Goal: Information Seeking & Learning: Learn about a topic

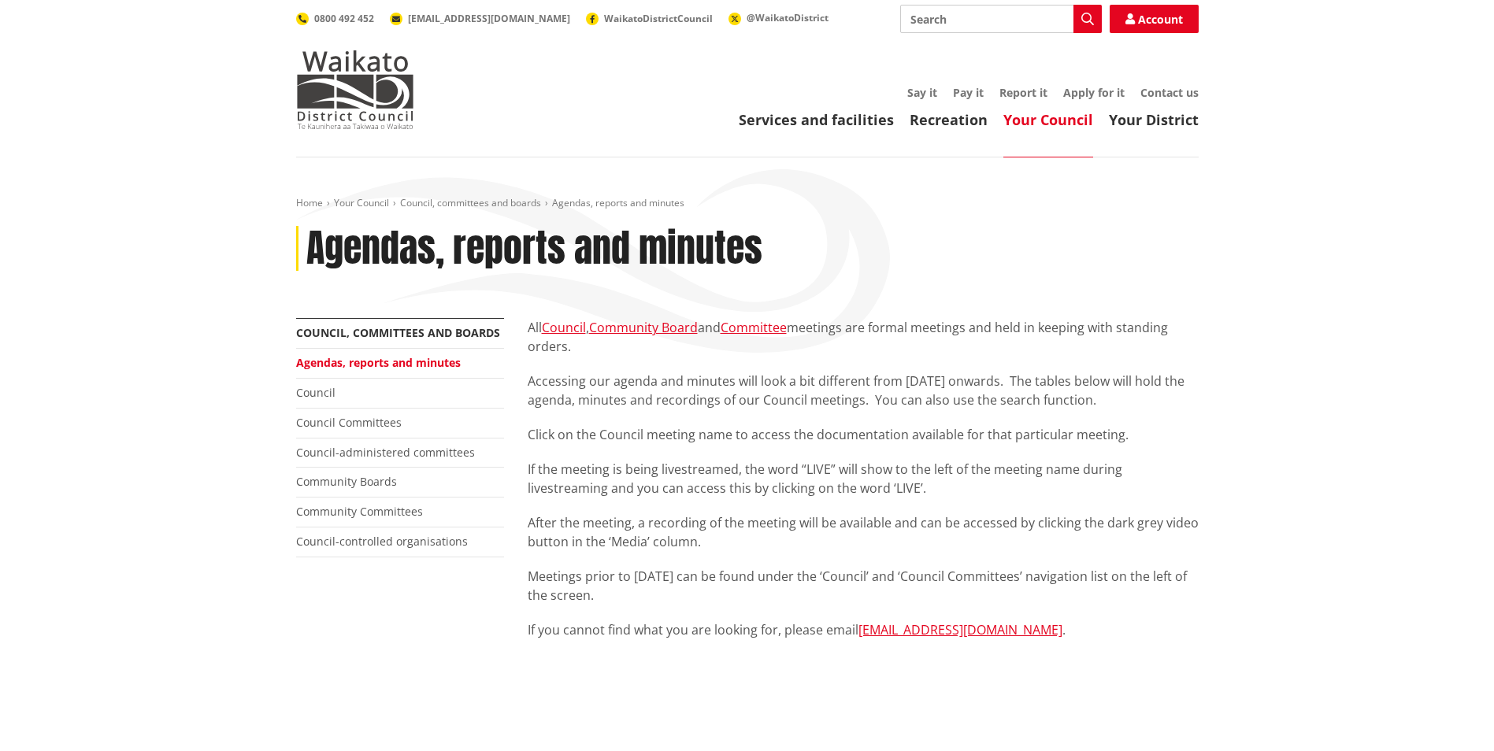
click at [385, 110] on img at bounding box center [355, 89] width 118 height 79
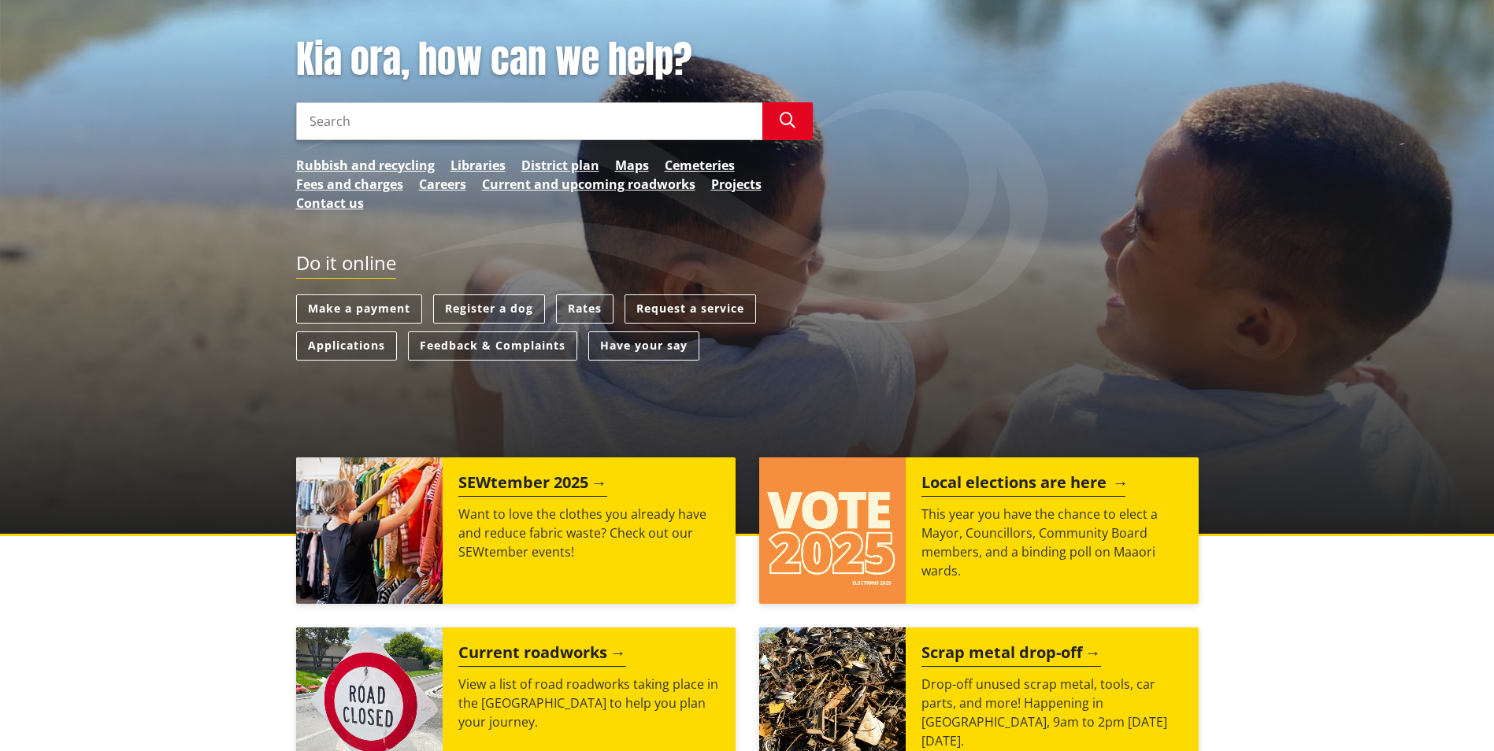
scroll to position [236, 0]
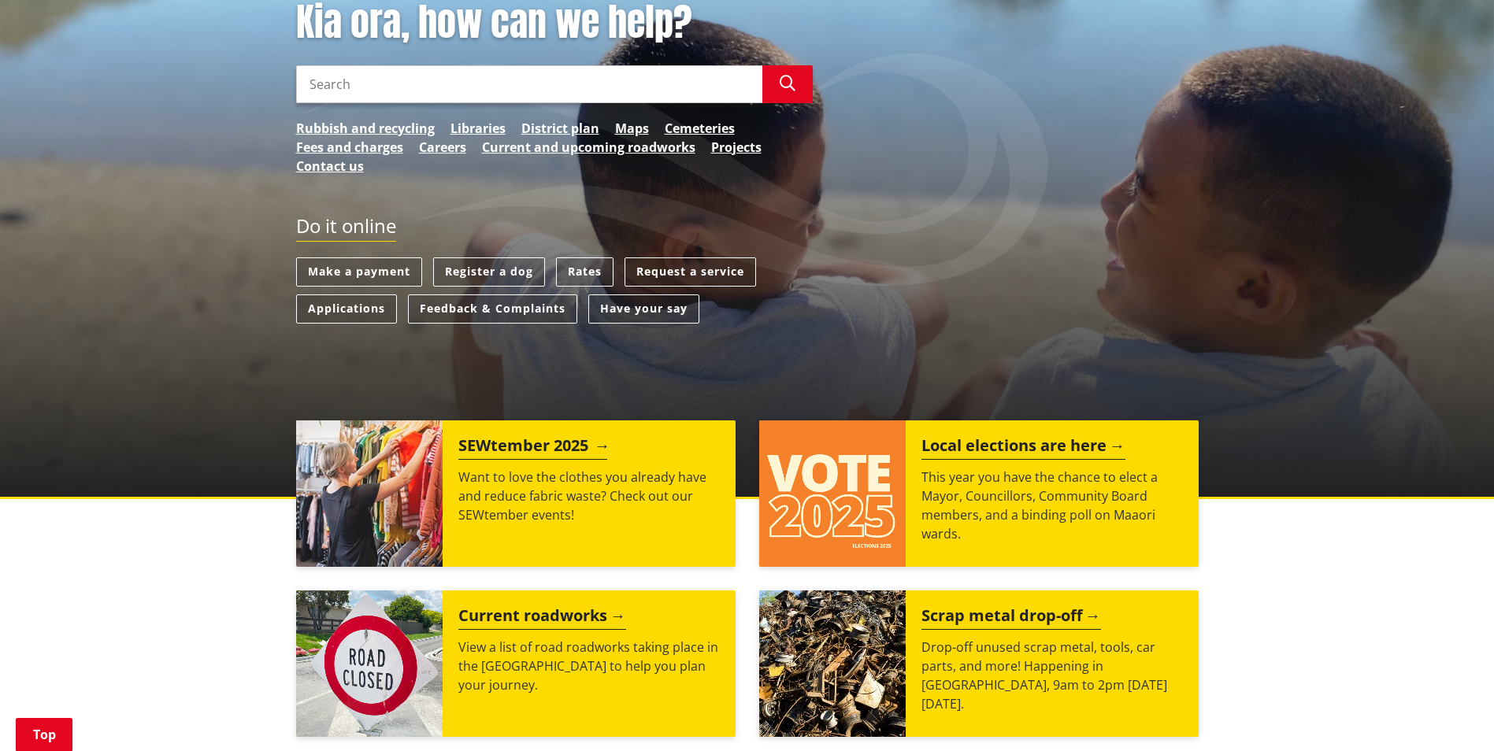
click at [570, 450] on h2 "SEWtember 2025" at bounding box center [532, 448] width 149 height 24
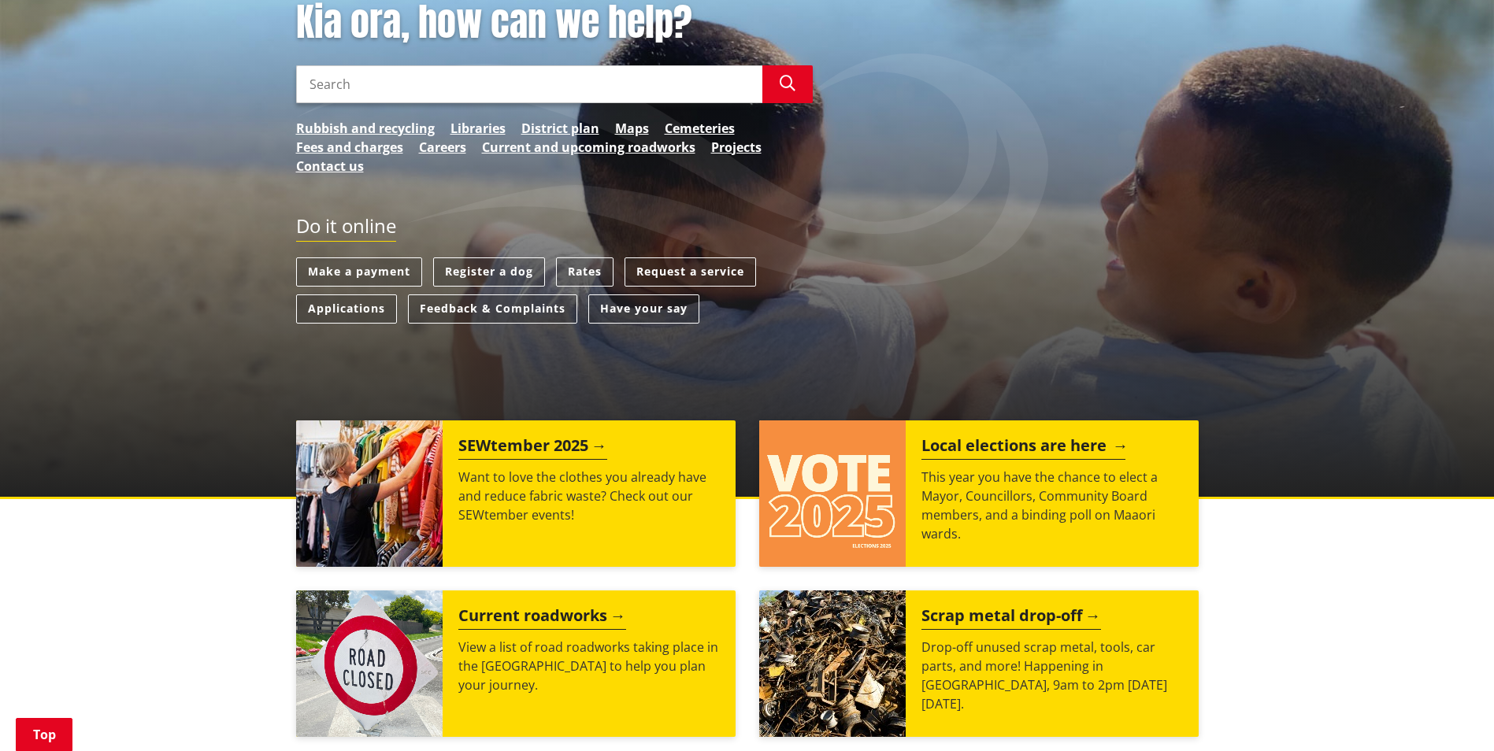
click at [910, 446] on div "Local elections are here This year you have the chance to elect a Mayor, Counci…" at bounding box center [1052, 494] width 293 height 146
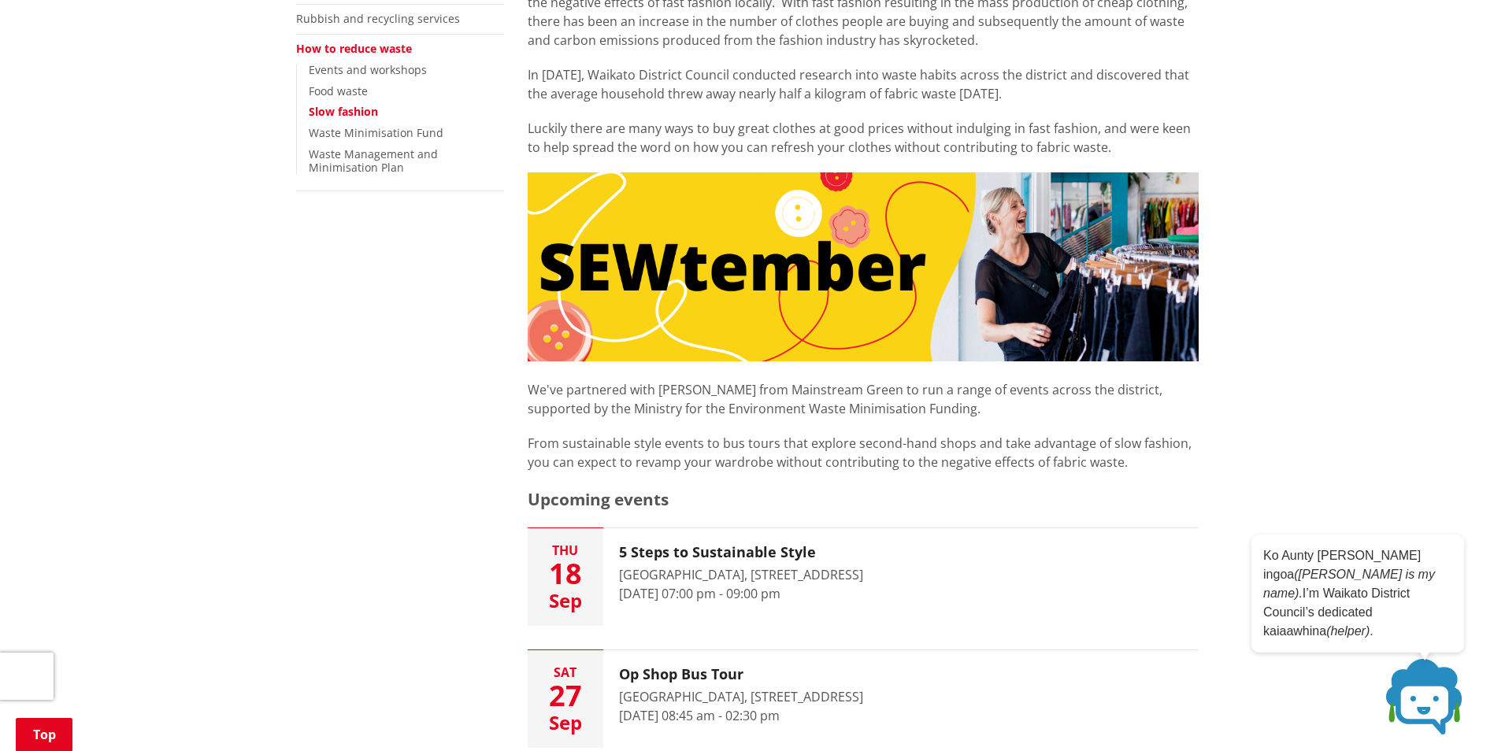
scroll to position [394, 0]
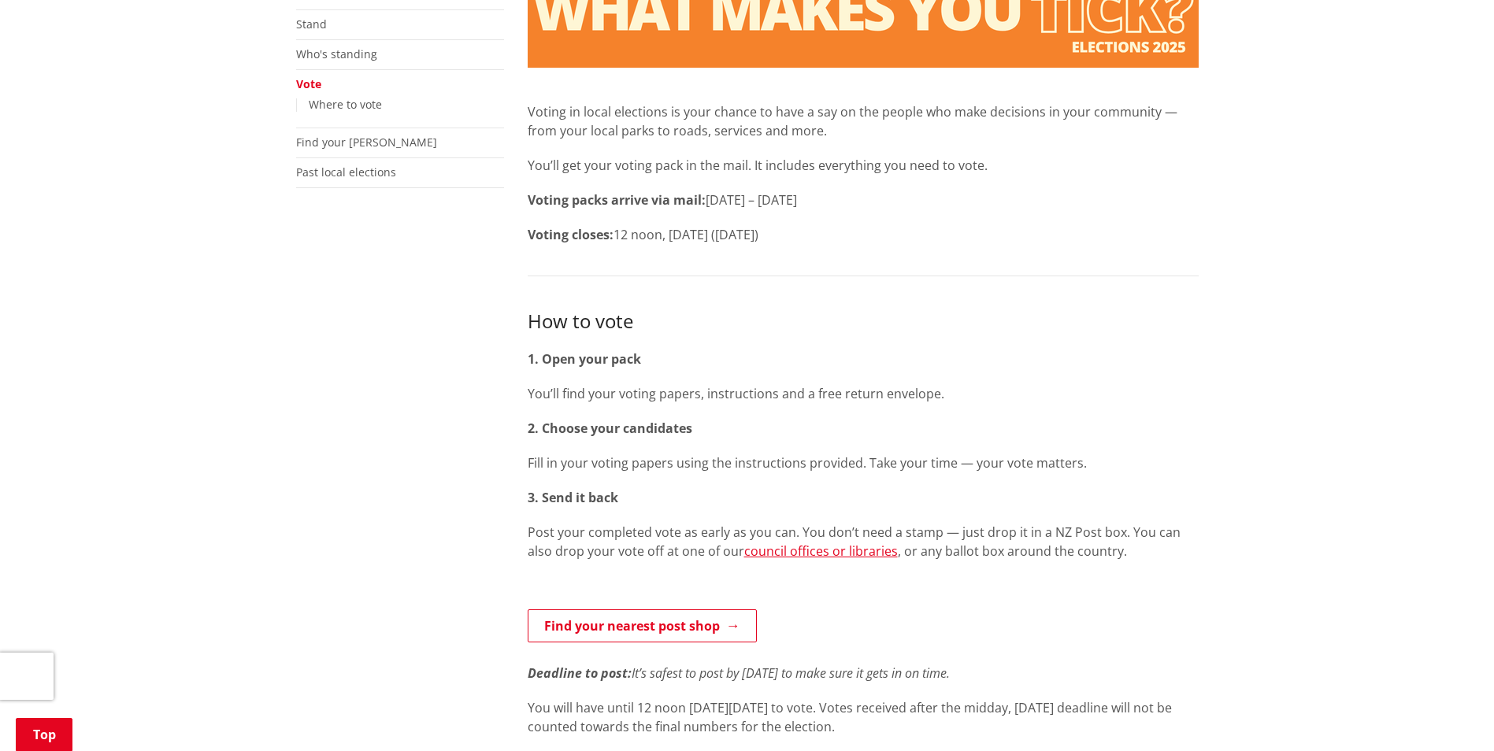
scroll to position [79, 0]
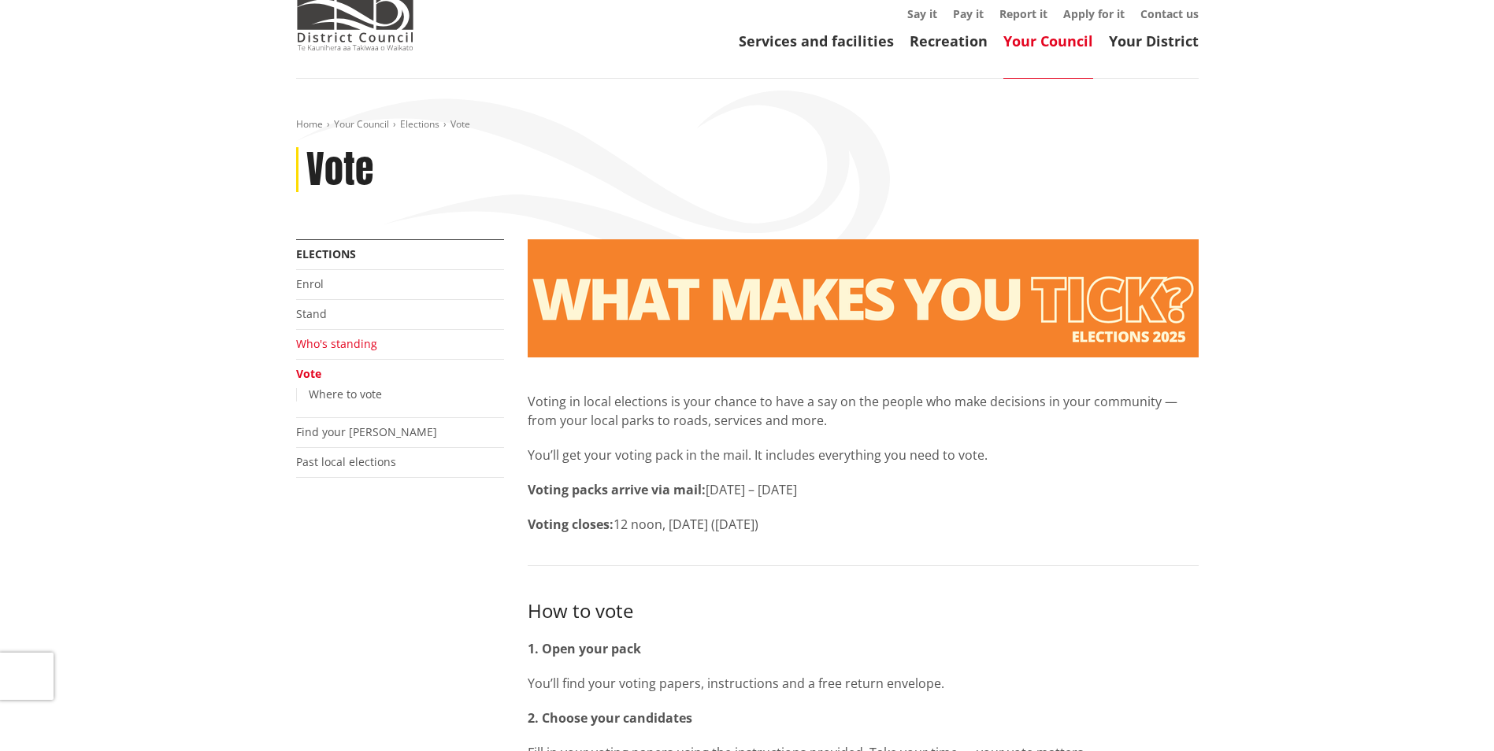
click at [348, 350] on link "Who's standing" at bounding box center [336, 343] width 81 height 15
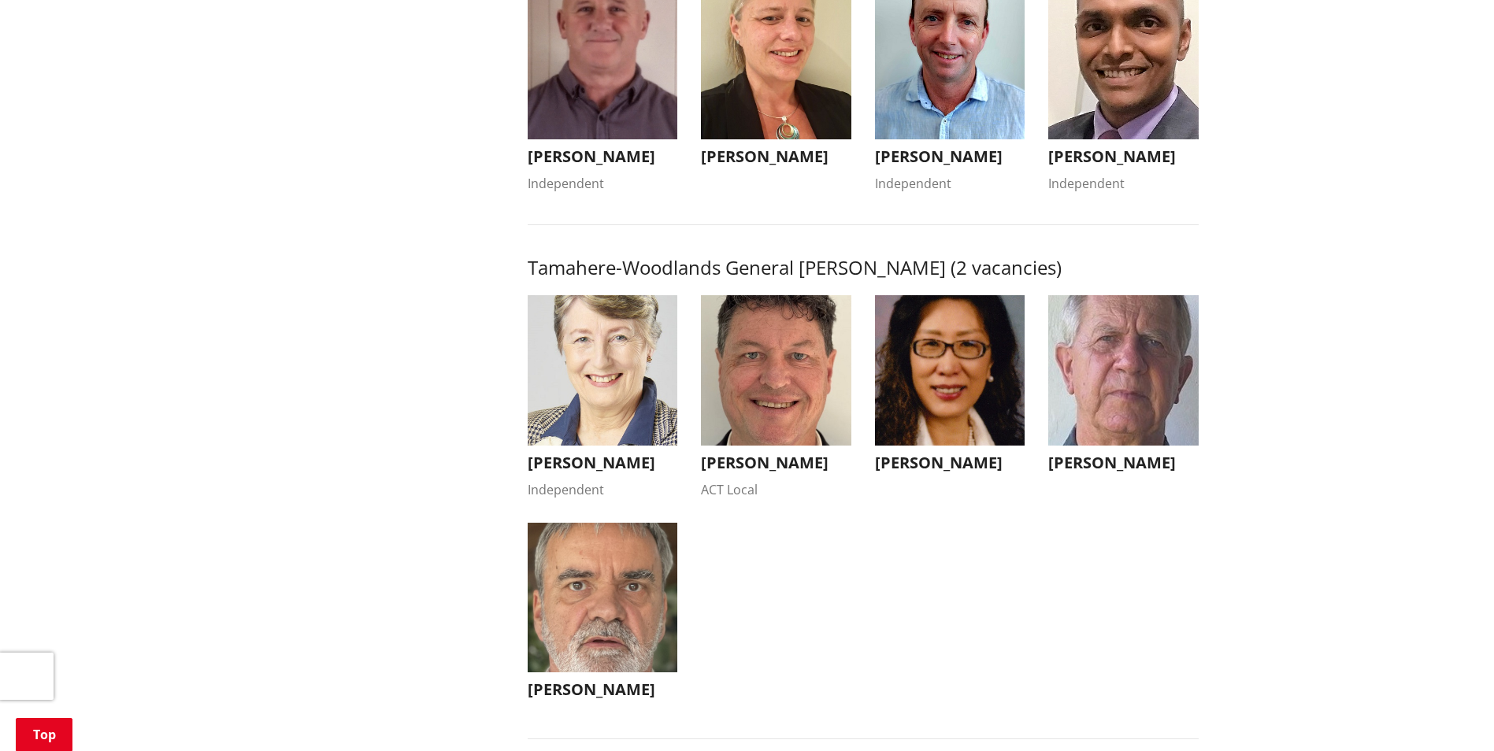
scroll to position [1417, 0]
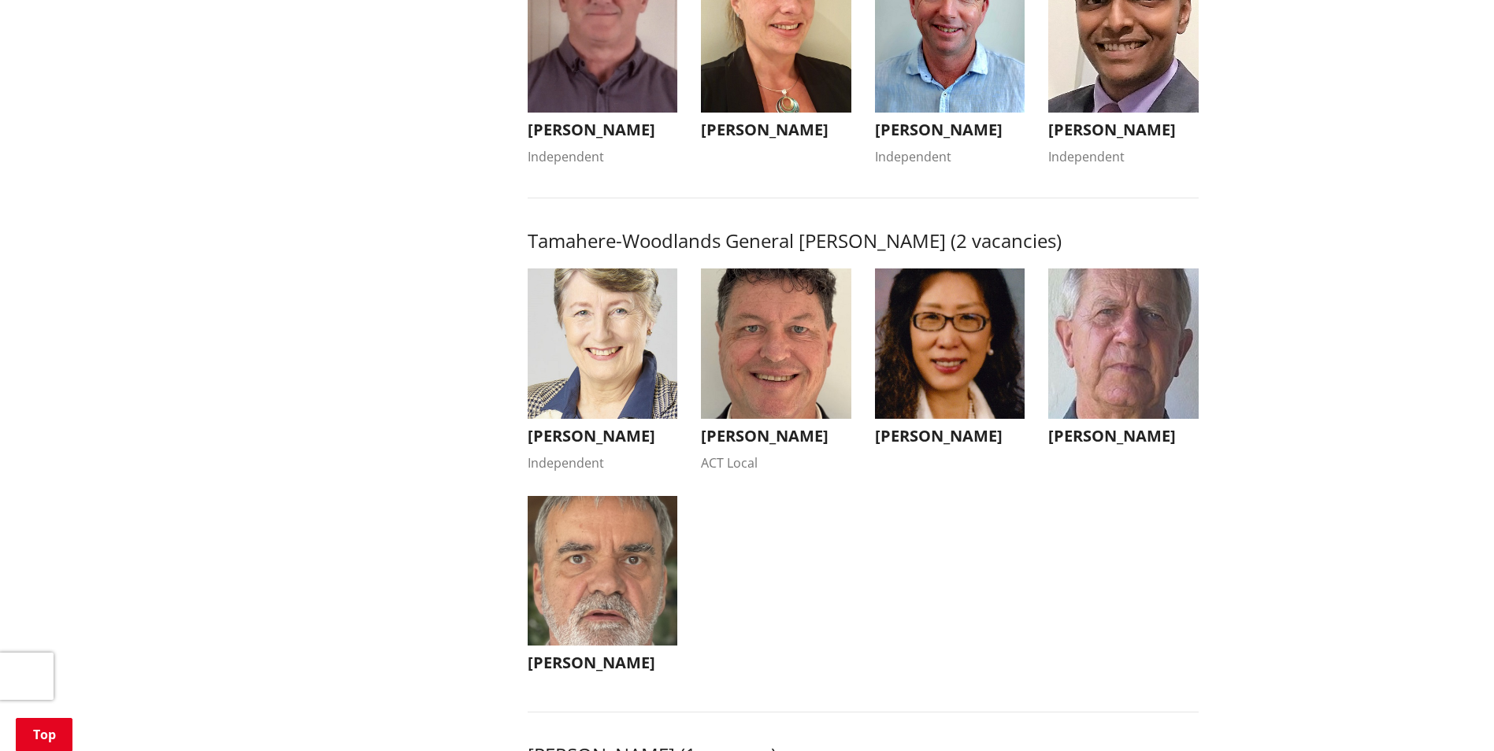
click at [932, 366] on img "button" at bounding box center [950, 344] width 150 height 150
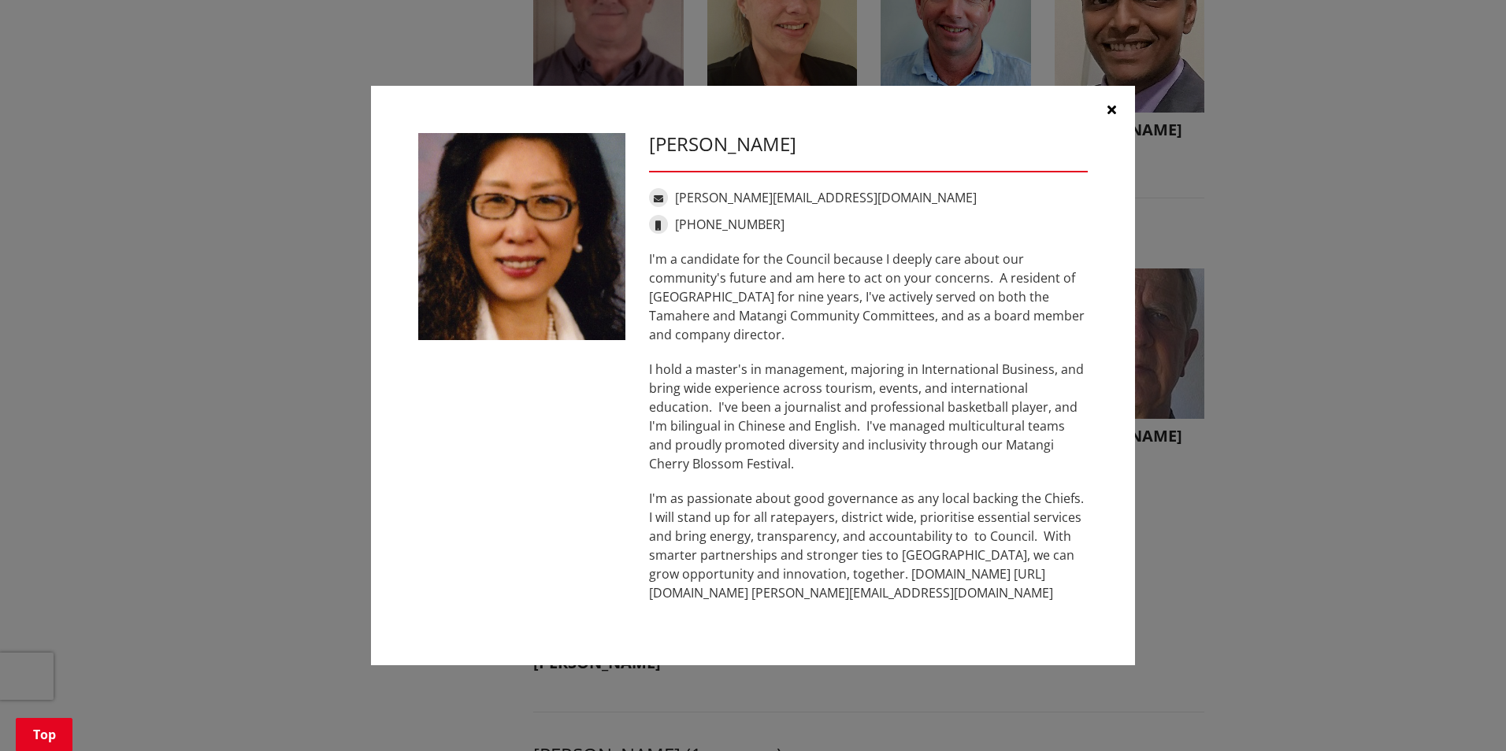
click at [1187, 243] on div "Anne Cao-Oulton [EMAIL_ADDRESS][DOMAIN_NAME] [PHONE_NUMBER] I'm a candidate for…" at bounding box center [752, 376] width 1443 height 628
click at [1110, 120] on button "button" at bounding box center [1110, 109] width 47 height 47
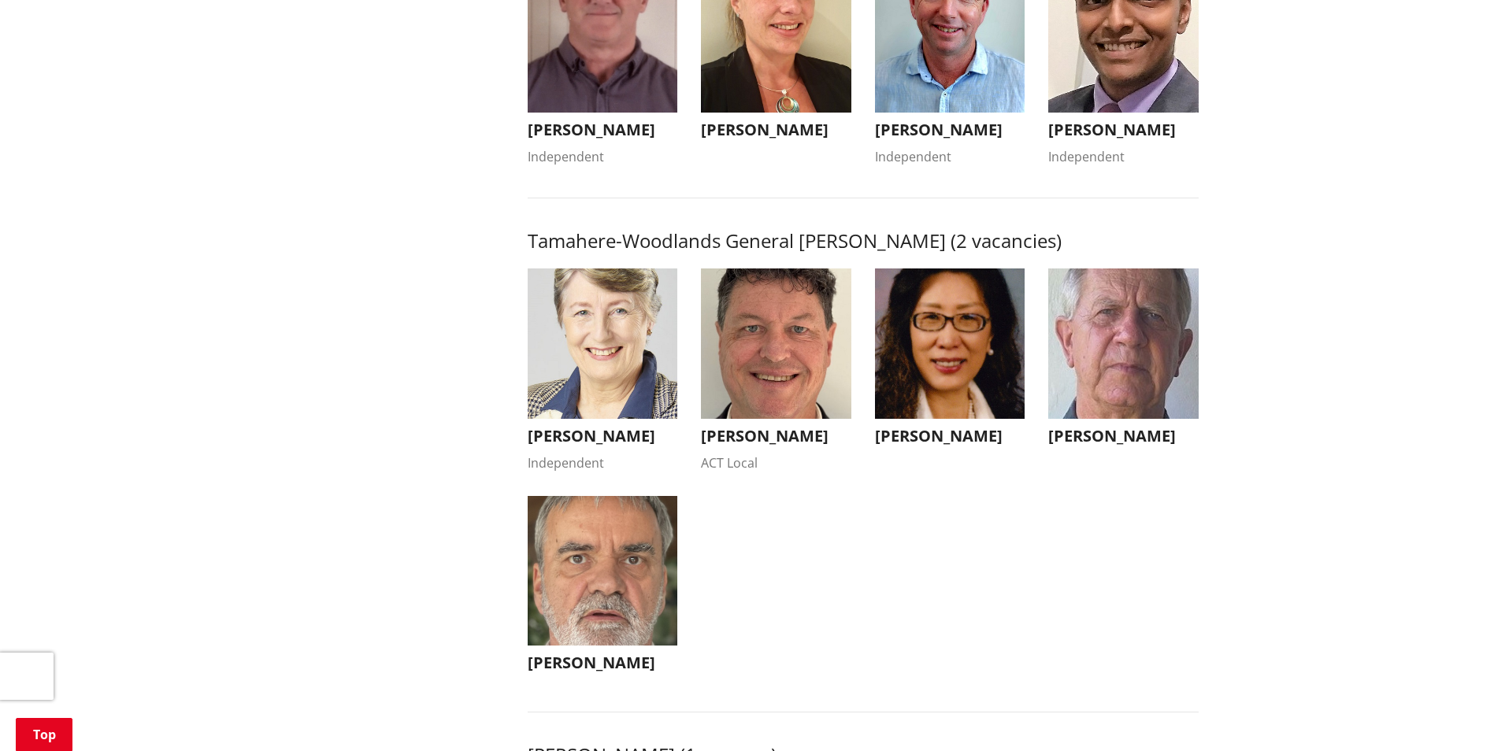
click at [946, 367] on img "button" at bounding box center [950, 344] width 150 height 150
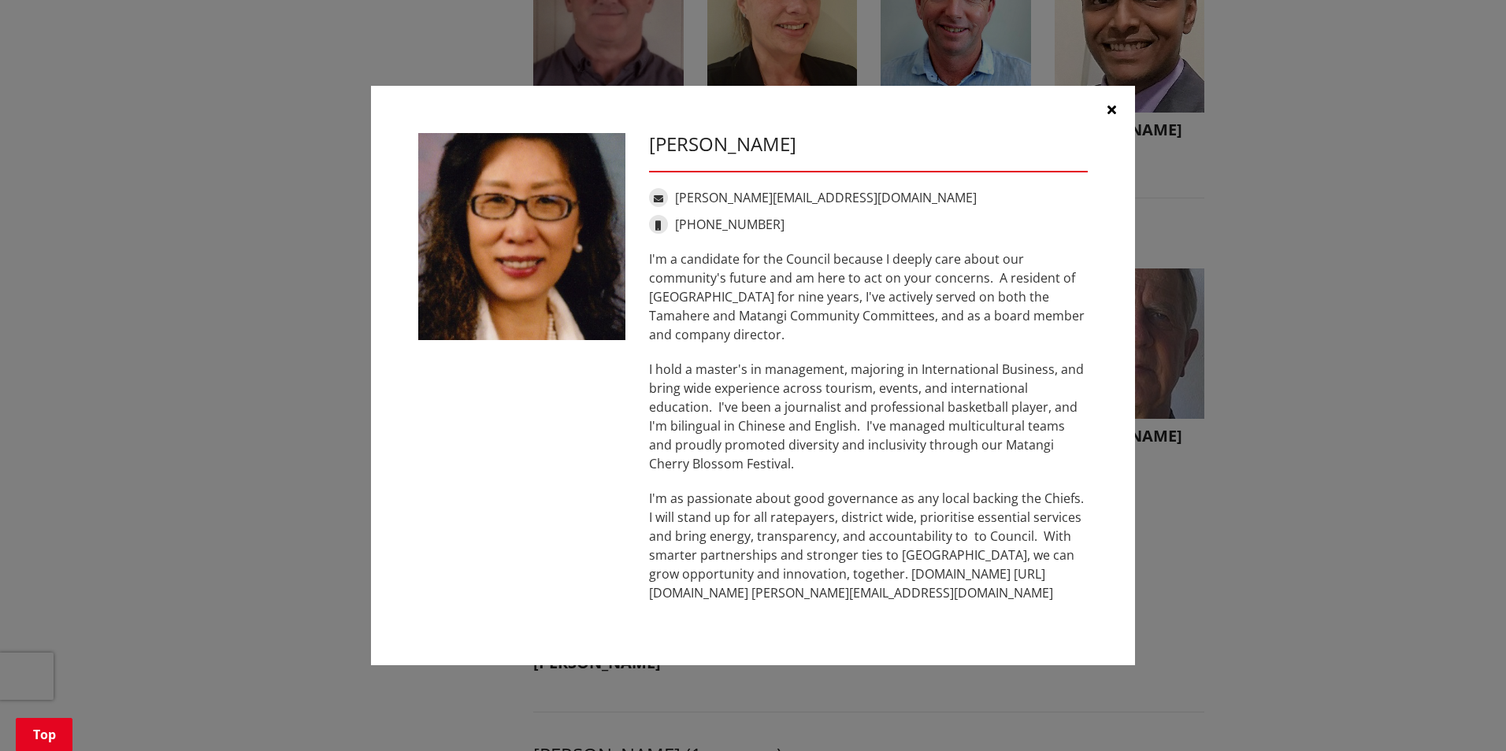
click at [1098, 105] on button "button" at bounding box center [1110, 109] width 47 height 47
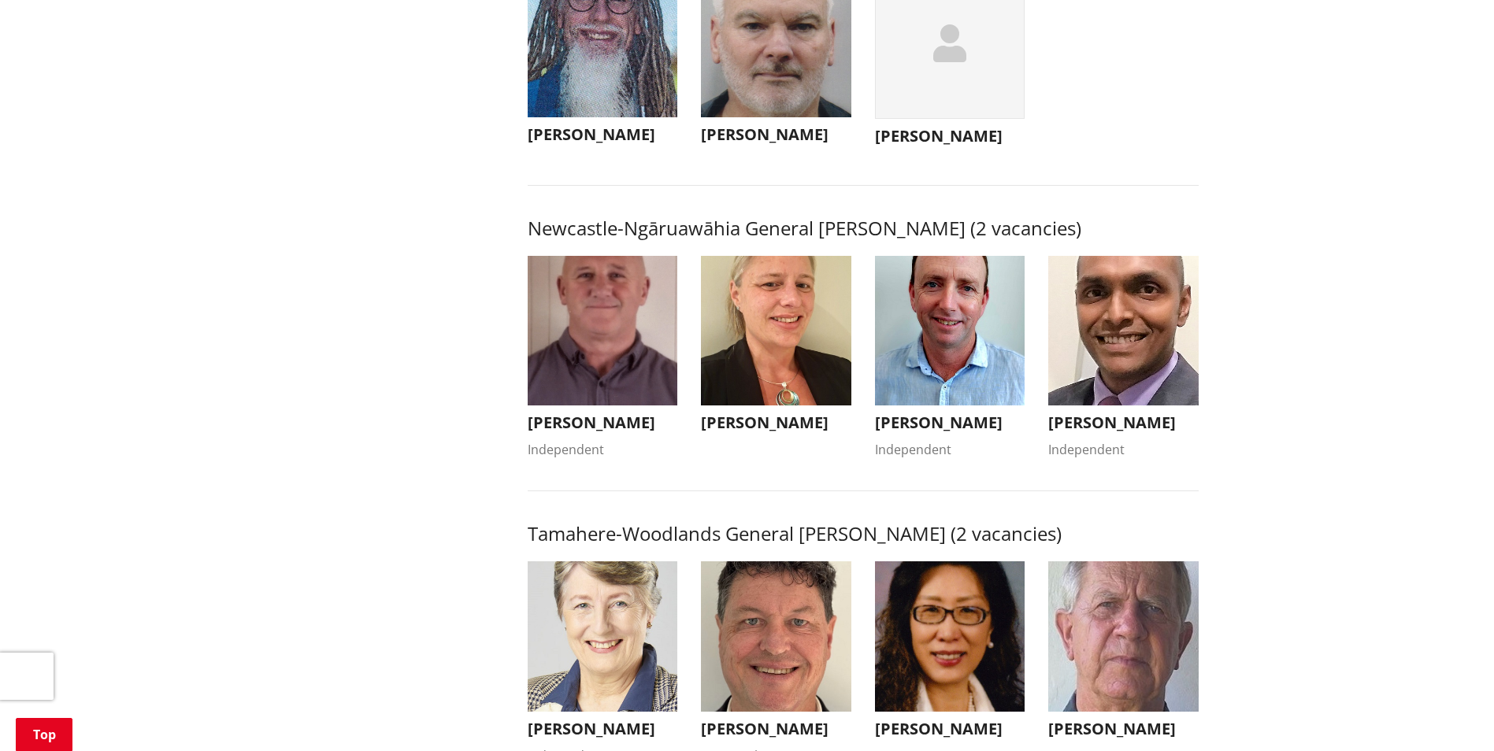
scroll to position [1260, 0]
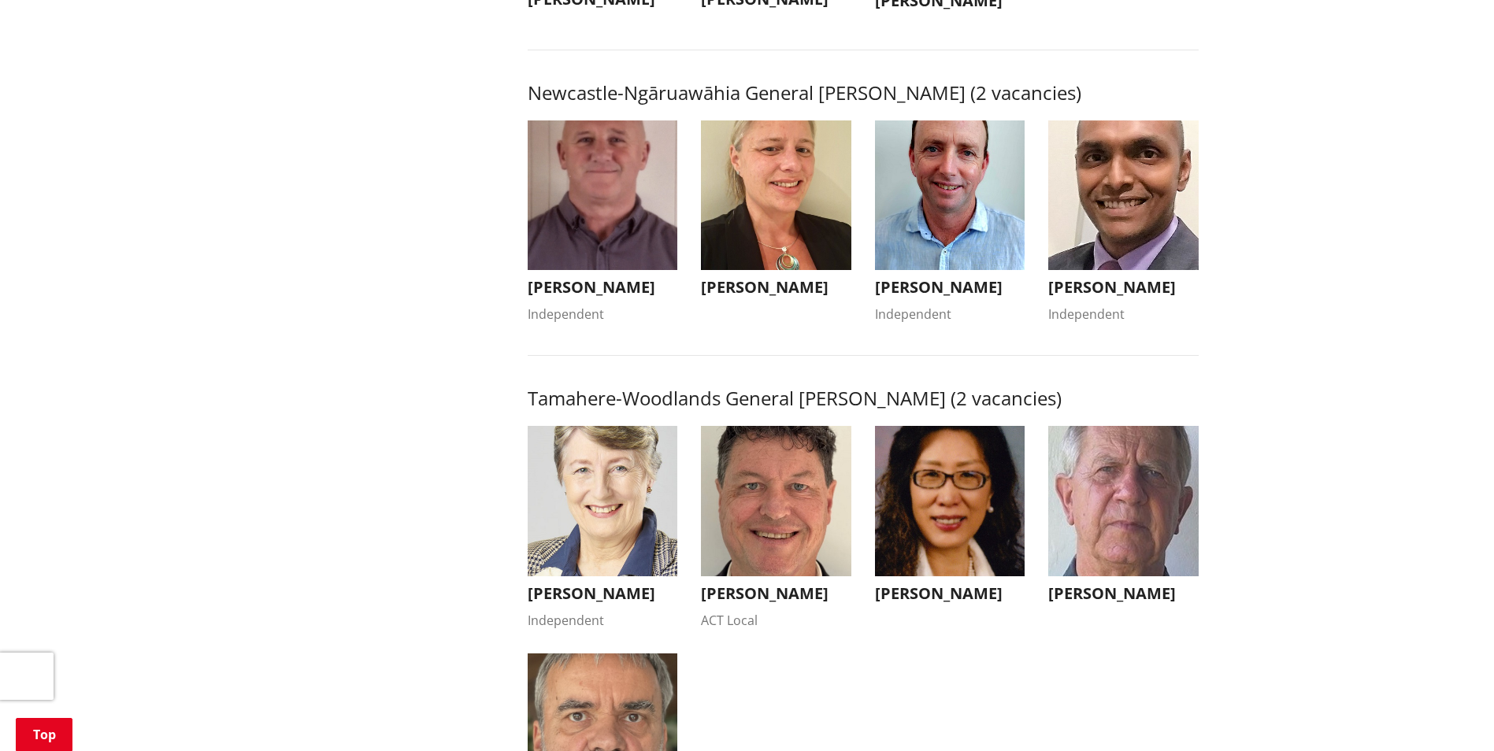
click at [771, 492] on img "button" at bounding box center [776, 501] width 150 height 150
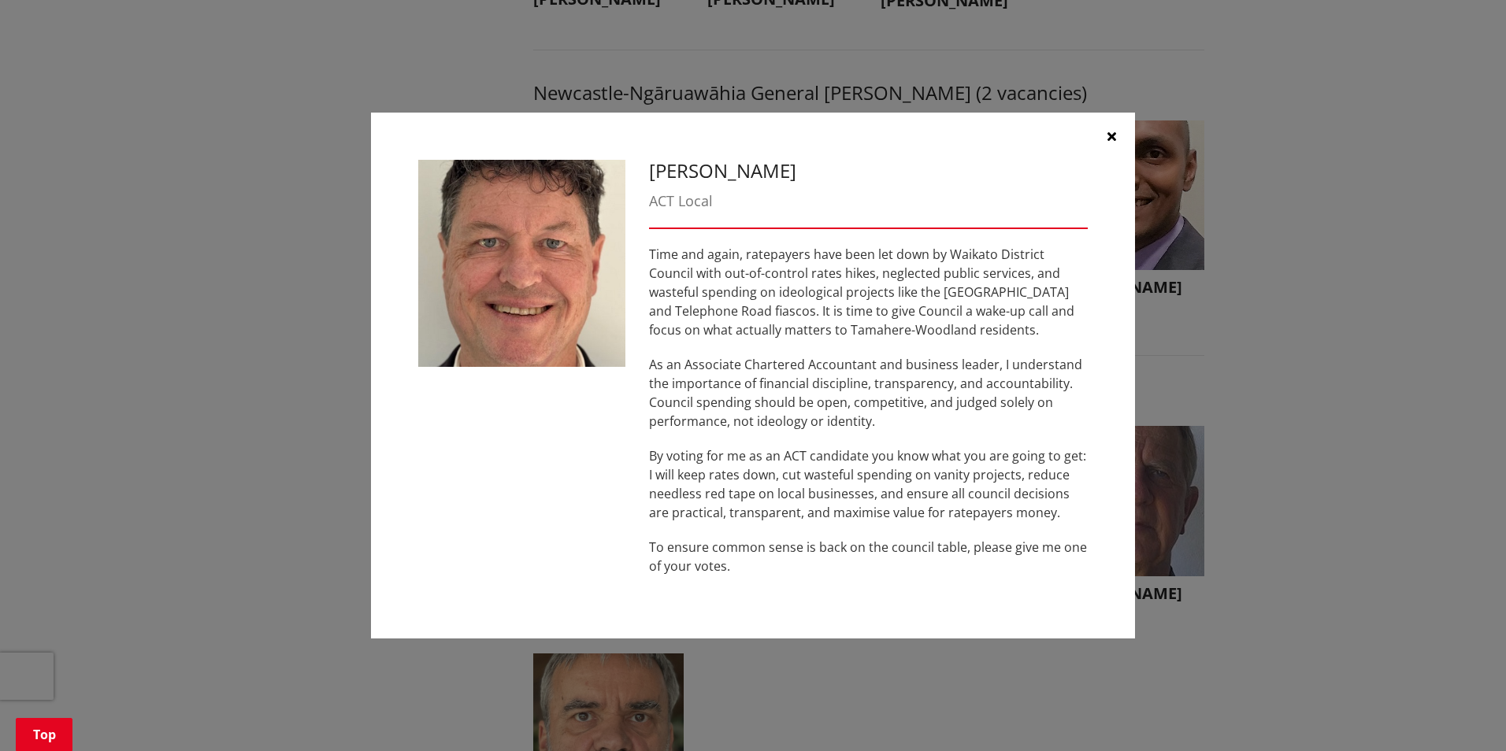
click at [1248, 314] on div "[PERSON_NAME] ACT Local Time and again, ratepayers have been let down by Waikat…" at bounding box center [752, 375] width 1443 height 573
click at [1109, 139] on icon "button" at bounding box center [1111, 136] width 9 height 13
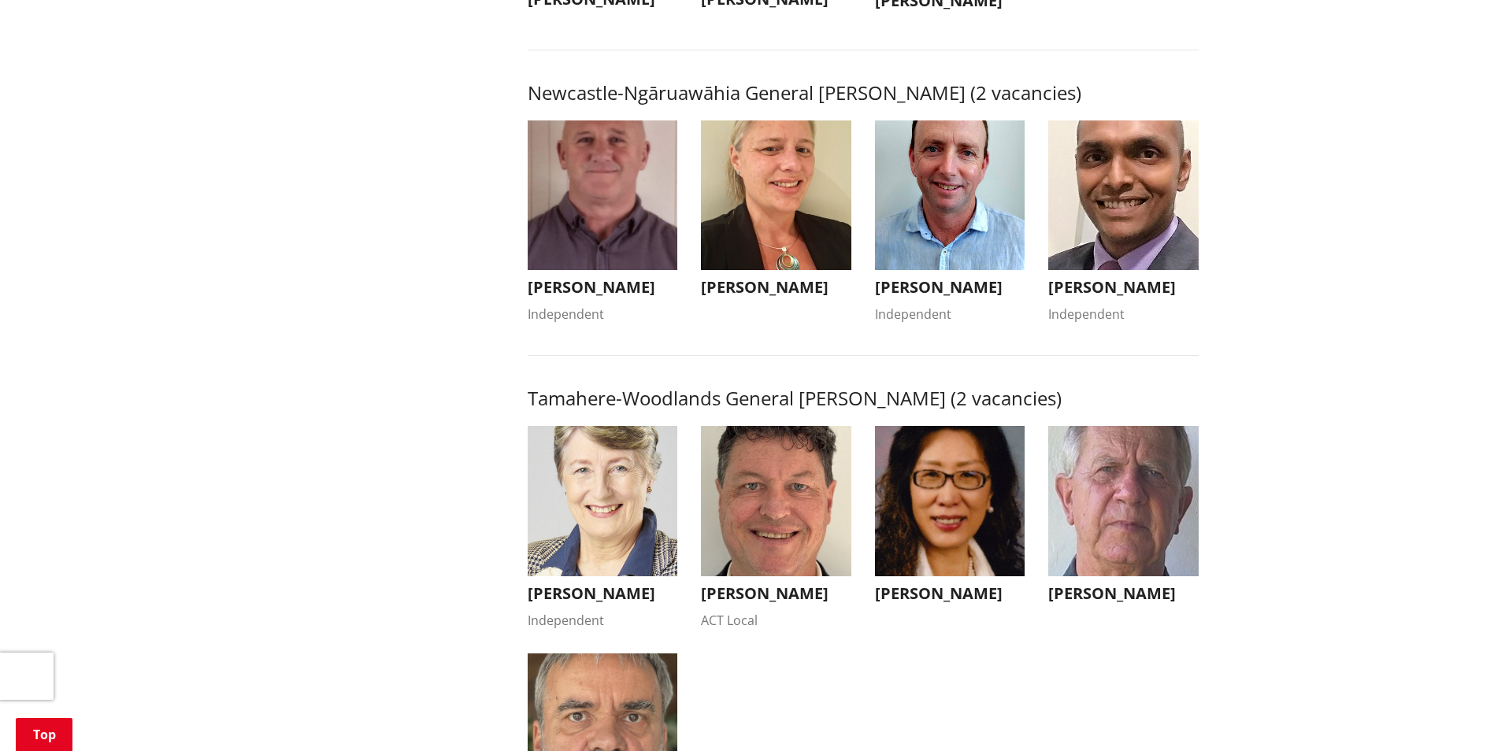
click at [924, 220] on img "button" at bounding box center [950, 195] width 150 height 150
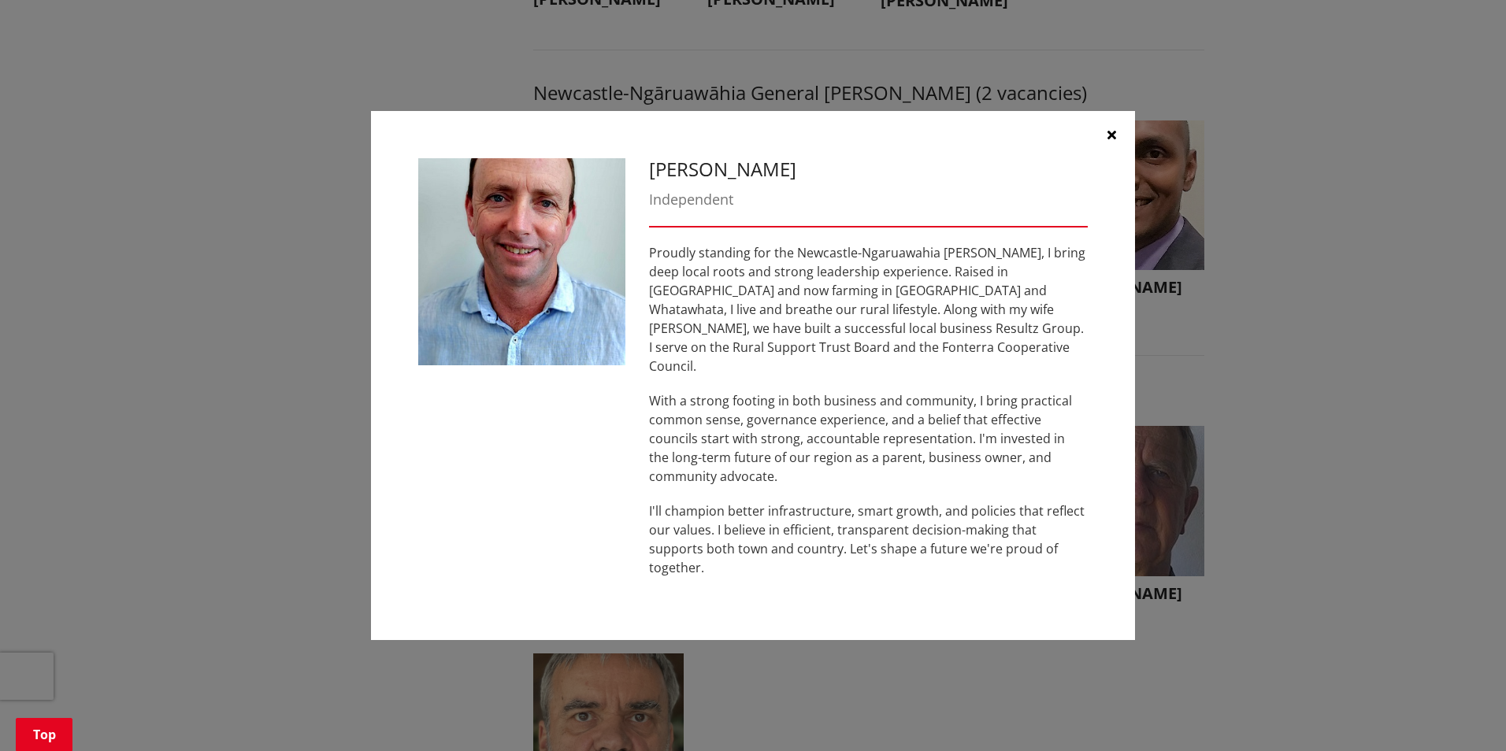
click at [1102, 156] on button "button" at bounding box center [1110, 134] width 47 height 47
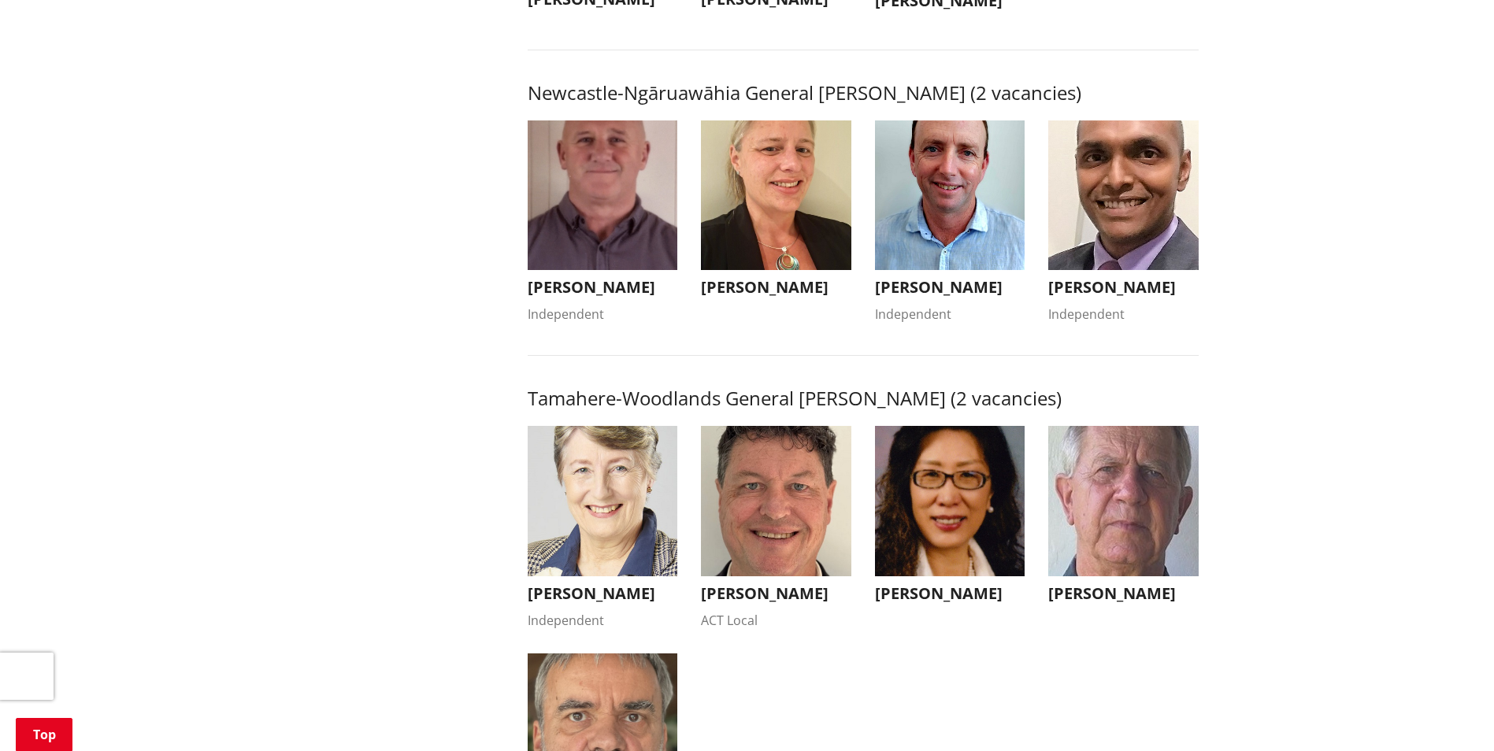
click at [1102, 156] on img "button" at bounding box center [1123, 195] width 150 height 150
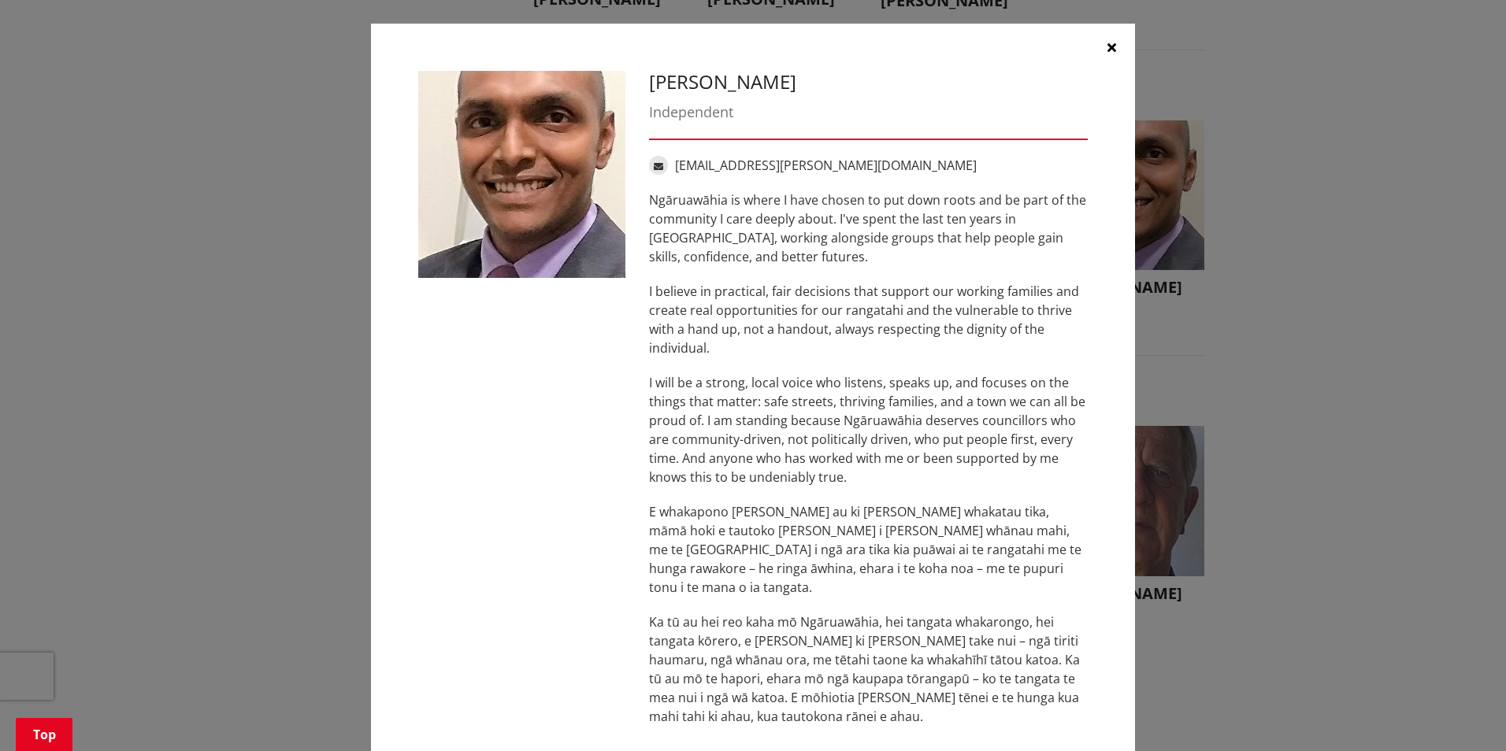
click at [1091, 46] on button "button" at bounding box center [1110, 47] width 47 height 47
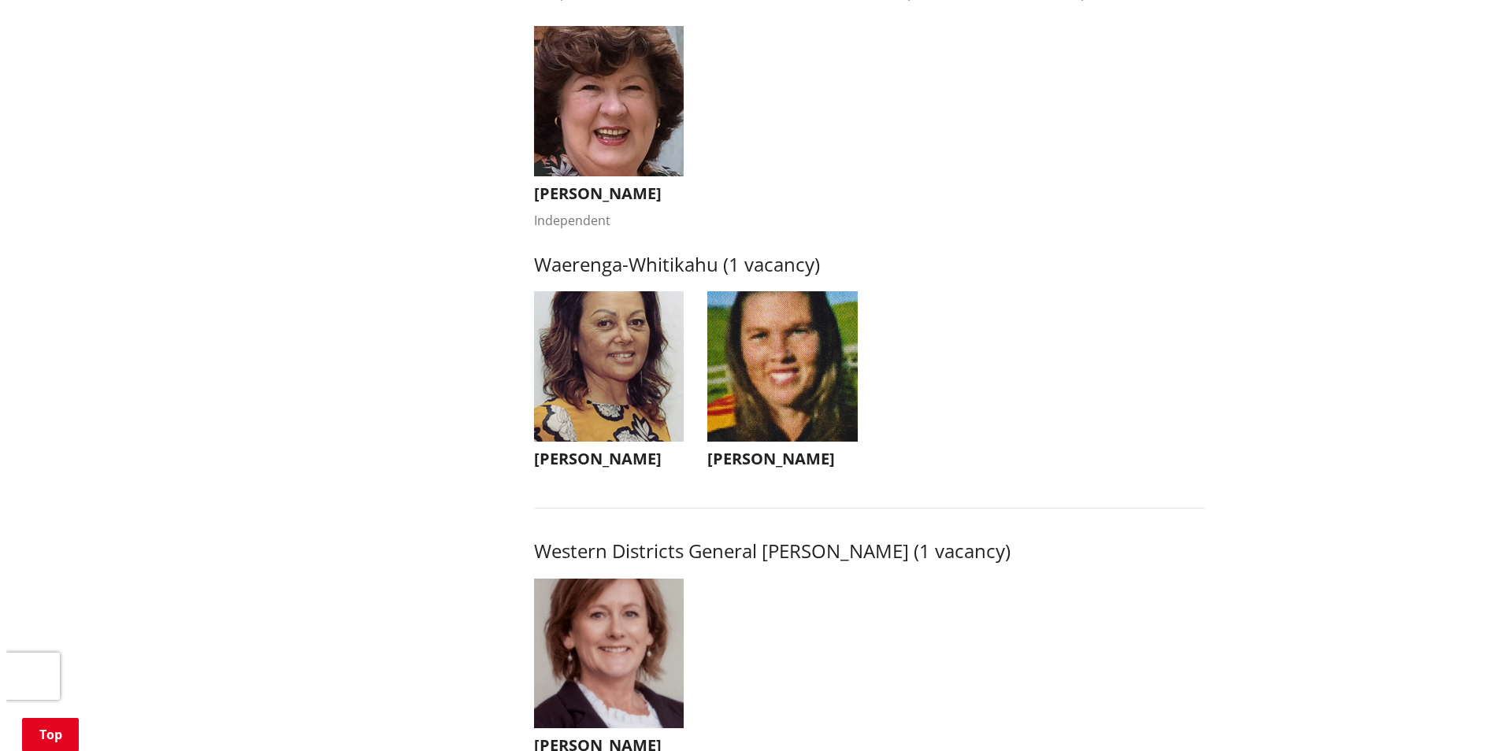
scroll to position [3150, 0]
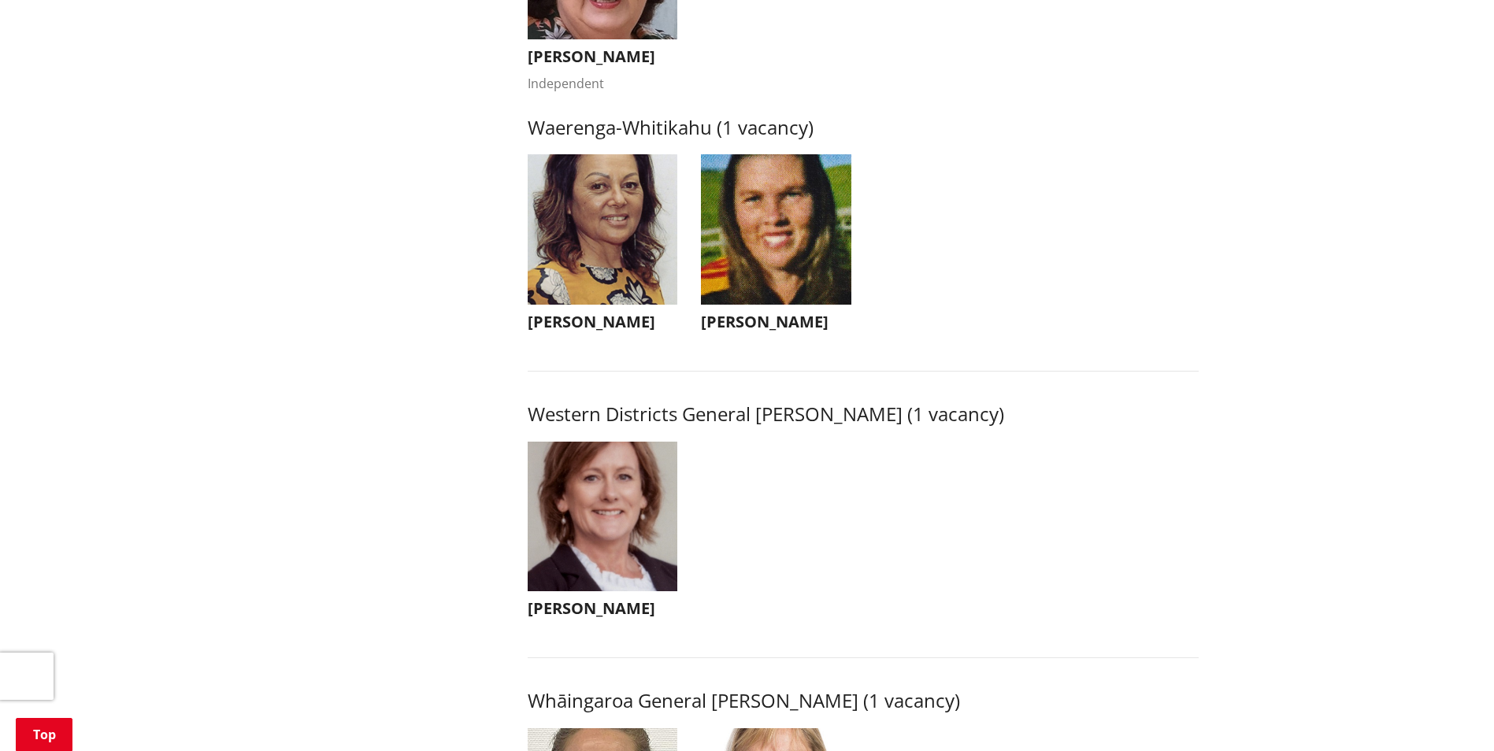
click at [826, 296] on img "button" at bounding box center [776, 229] width 150 height 150
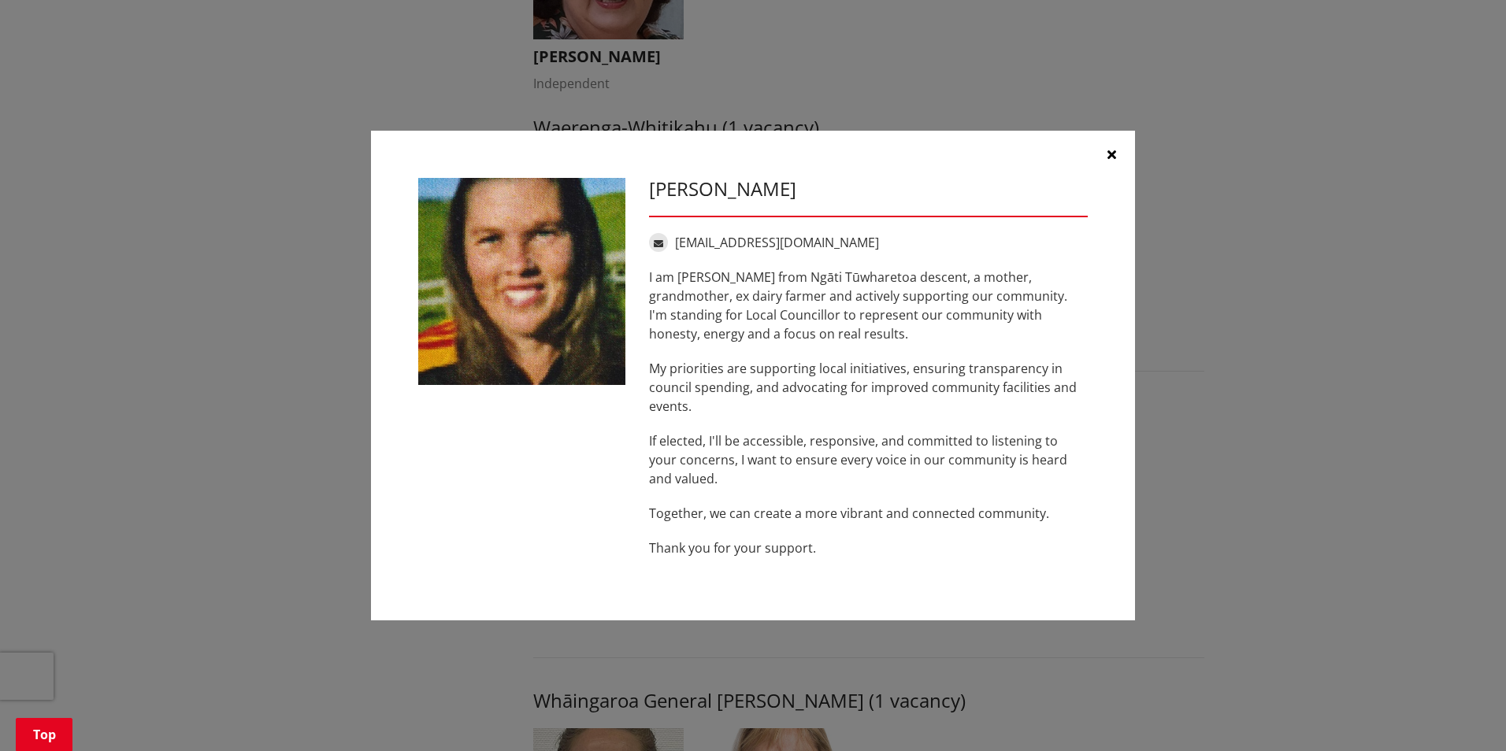
click at [1123, 150] on button "button" at bounding box center [1110, 154] width 47 height 47
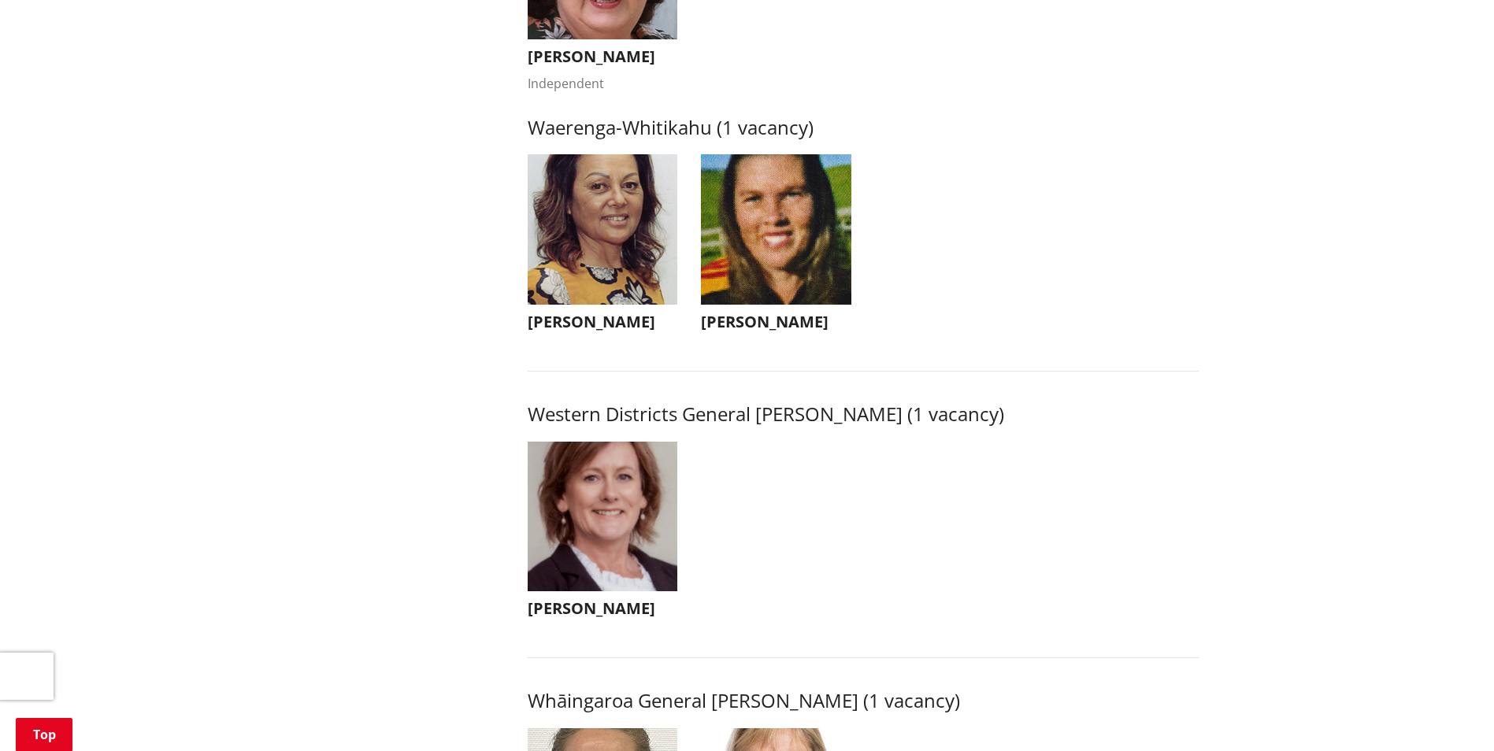
click at [658, 221] on img "button" at bounding box center [603, 229] width 150 height 150
